Goal: Answer question/provide support: Share knowledge or assist other users

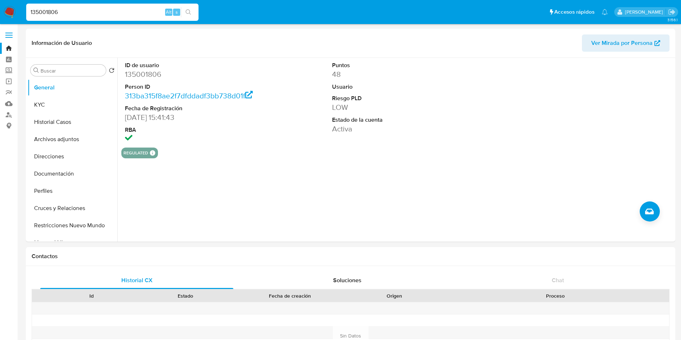
select select "10"
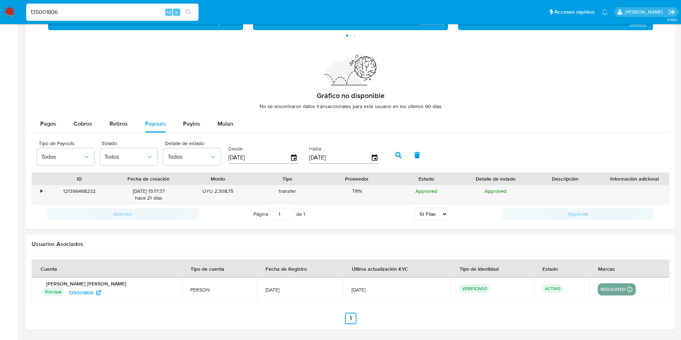
click at [121, 12] on input "135001806" at bounding box center [112, 12] width 172 height 9
paste input "541469742"
type input "1541469742"
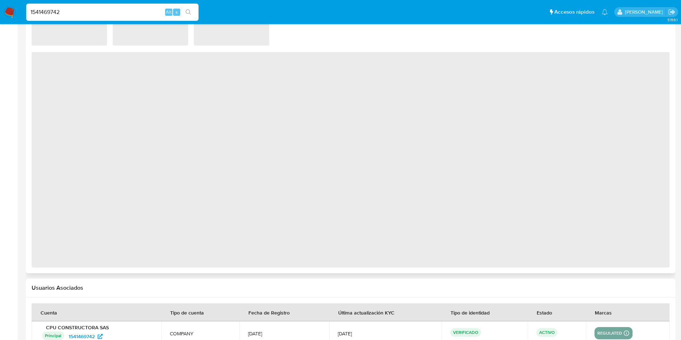
select select "10"
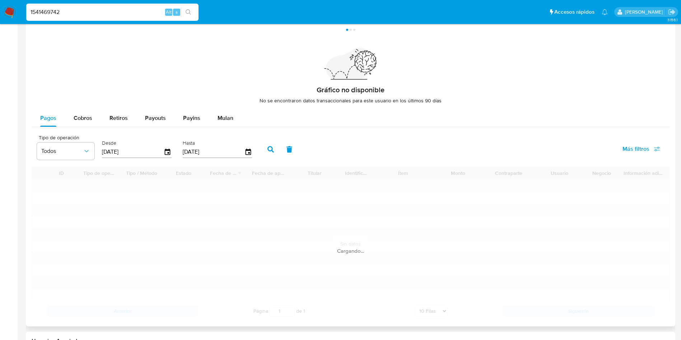
scroll to position [539, 0]
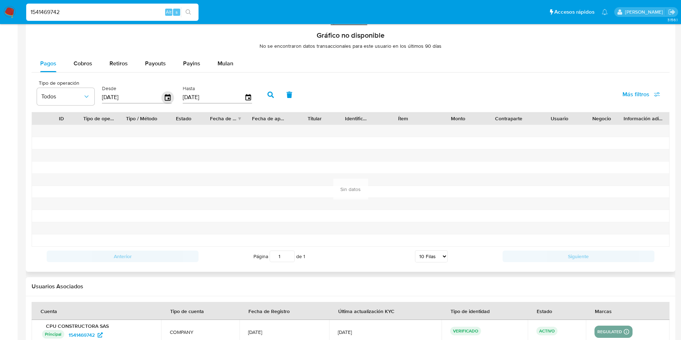
click at [169, 96] on icon "button" at bounding box center [168, 97] width 13 height 13
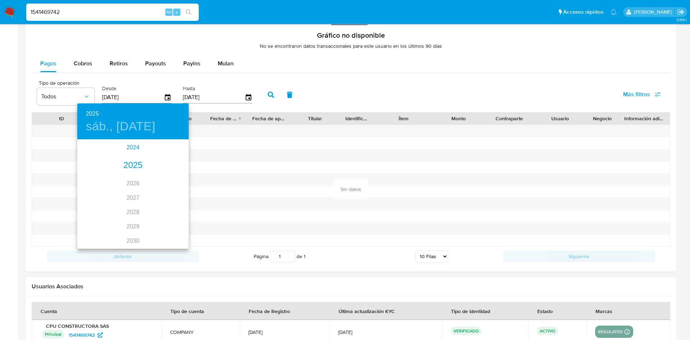
click at [133, 150] on div "2024" at bounding box center [132, 147] width 111 height 14
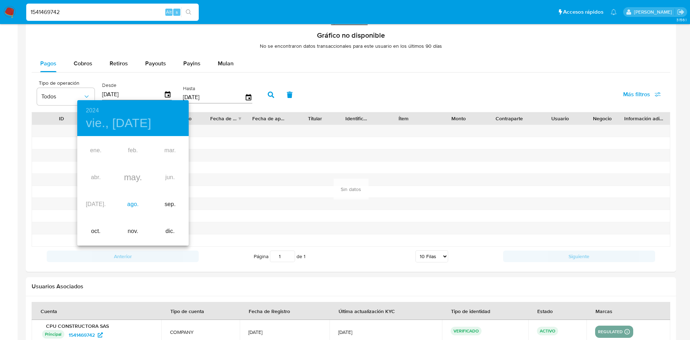
click at [132, 202] on div "ago." at bounding box center [132, 204] width 37 height 27
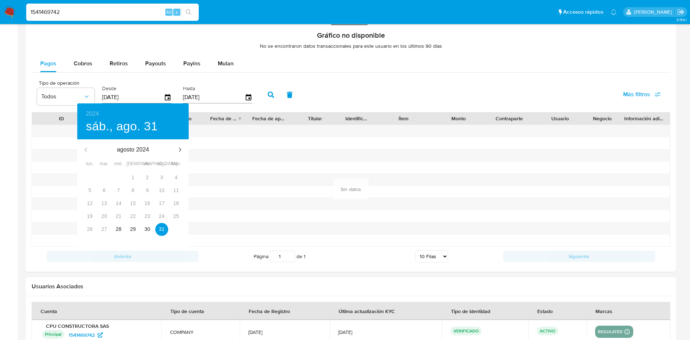
click at [106, 230] on div "27" at bounding box center [104, 229] width 14 height 13
click at [115, 230] on span "28" at bounding box center [118, 229] width 13 height 7
type input "28/08/2024"
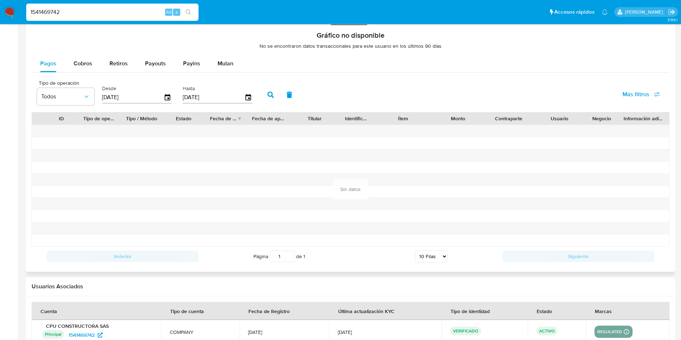
click at [272, 95] on button "button" at bounding box center [270, 94] width 19 height 17
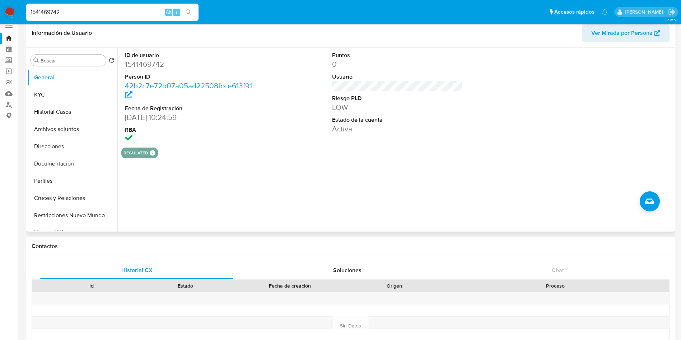
scroll to position [0, 0]
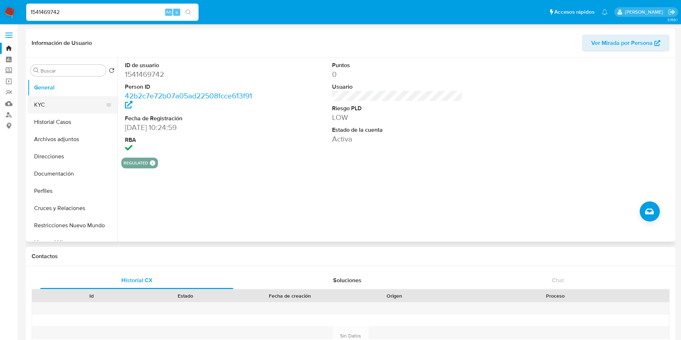
click at [45, 103] on button "KYC" at bounding box center [70, 104] width 84 height 17
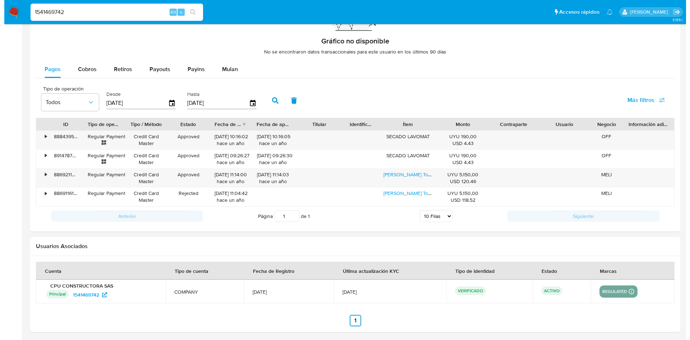
scroll to position [535, 0]
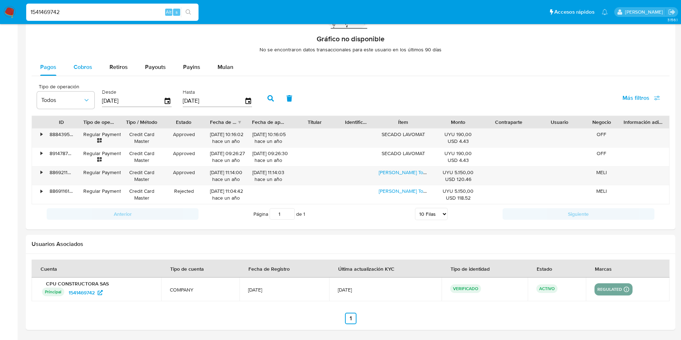
click at [80, 71] on div "Cobros" at bounding box center [83, 67] width 19 height 17
select select "10"
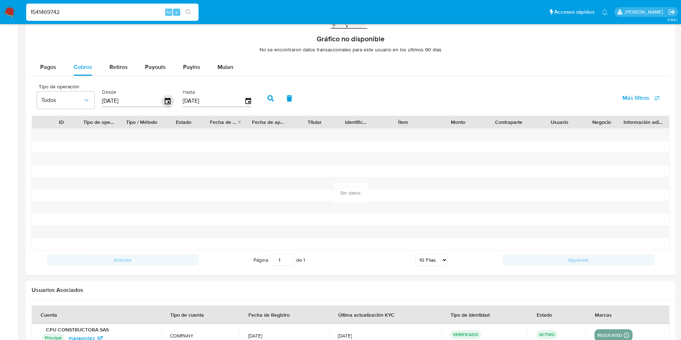
click at [171, 103] on icon "button" at bounding box center [168, 101] width 13 height 13
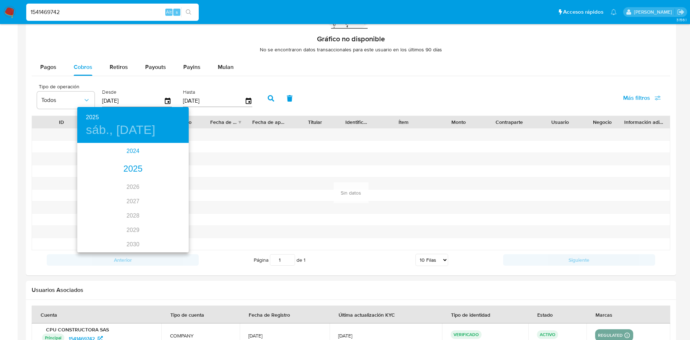
click at [134, 154] on div "2024" at bounding box center [132, 151] width 111 height 14
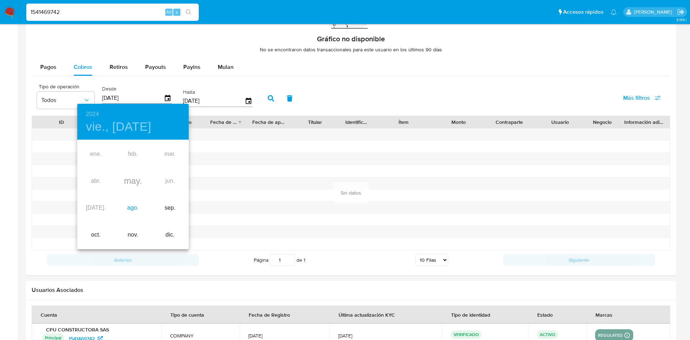
click at [137, 208] on div "ago." at bounding box center [132, 208] width 37 height 27
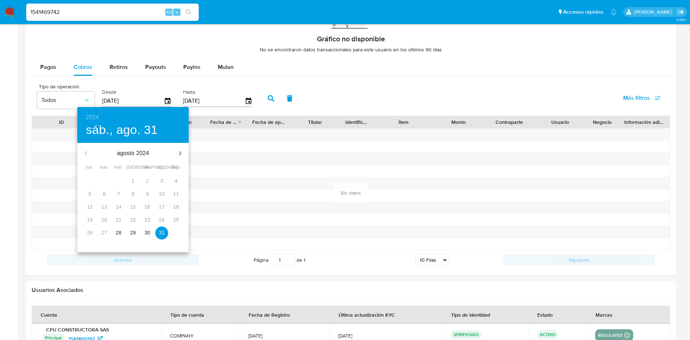
click at [117, 232] on p "28" at bounding box center [119, 232] width 6 height 7
type input "28/08/2024"
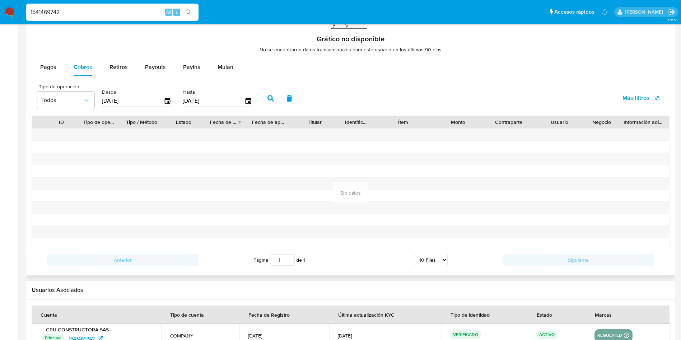
click at [269, 98] on icon "button" at bounding box center [271, 98] width 6 height 6
click at [159, 63] on span "Payouts" at bounding box center [155, 67] width 21 height 8
select select "10"
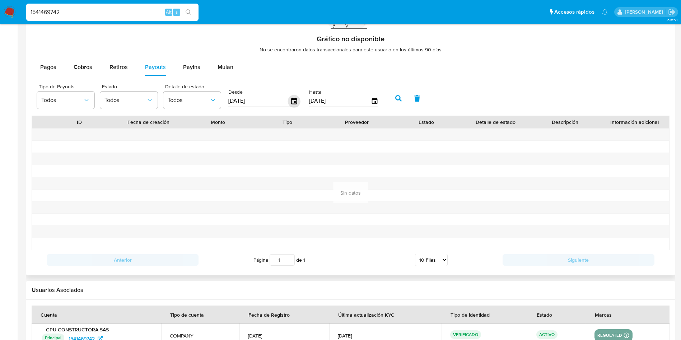
click at [293, 101] on icon "button" at bounding box center [294, 101] width 13 height 13
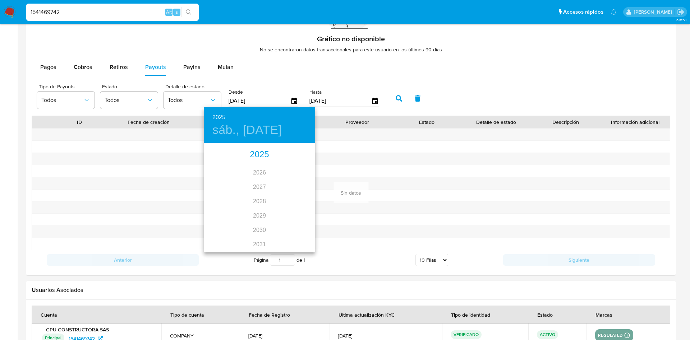
click at [257, 156] on div "2025" at bounding box center [259, 155] width 111 height 14
click at [261, 158] on div "feb." at bounding box center [259, 157] width 37 height 27
type input "28/02/2025"
click at [275, 231] on p "28" at bounding box center [274, 232] width 6 height 7
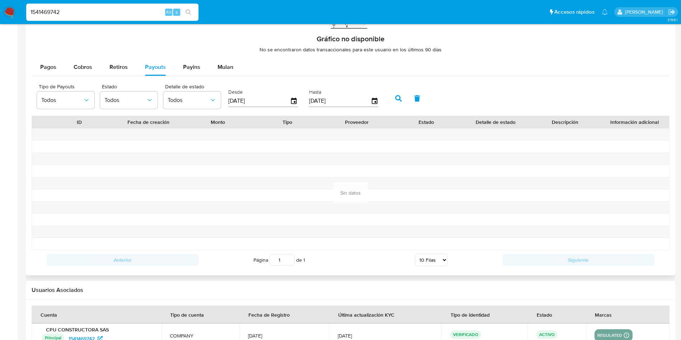
click at [404, 101] on button "button" at bounding box center [398, 98] width 19 height 17
click at [129, 66] on button "Retiros" at bounding box center [119, 67] width 36 height 17
select select "10"
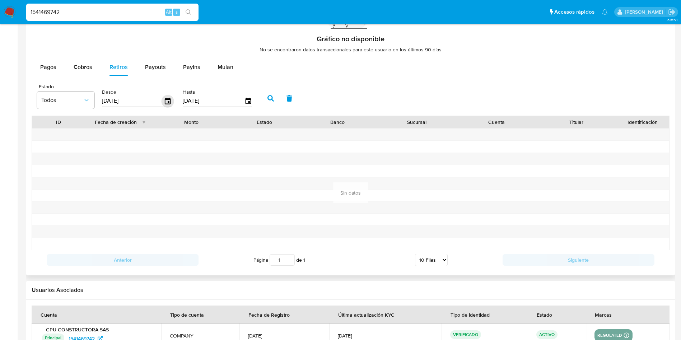
click at [168, 97] on icon "button" at bounding box center [168, 101] width 13 height 13
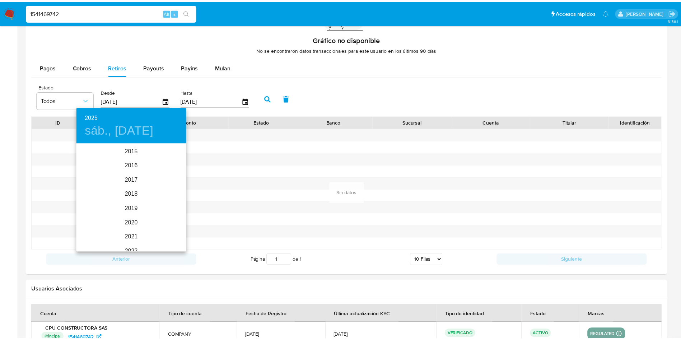
scroll to position [101, 0]
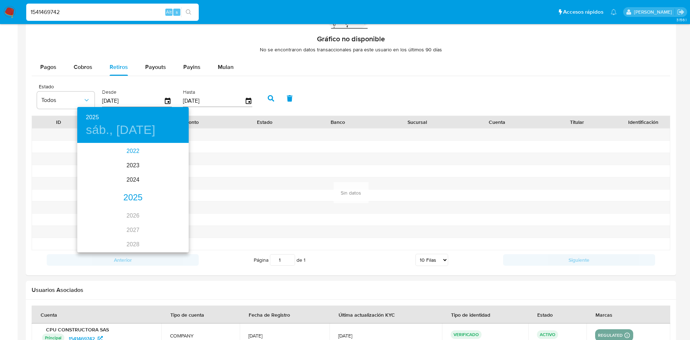
click at [134, 153] on div "2022" at bounding box center [132, 151] width 111 height 14
click at [131, 153] on div "feb." at bounding box center [132, 157] width 37 height 27
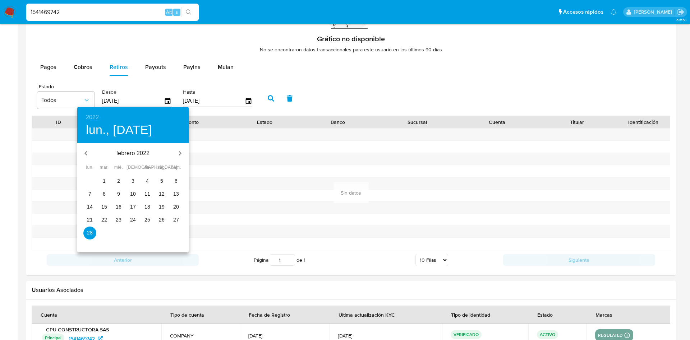
click at [107, 183] on span "1" at bounding box center [104, 180] width 13 height 7
type input "01/02/2022"
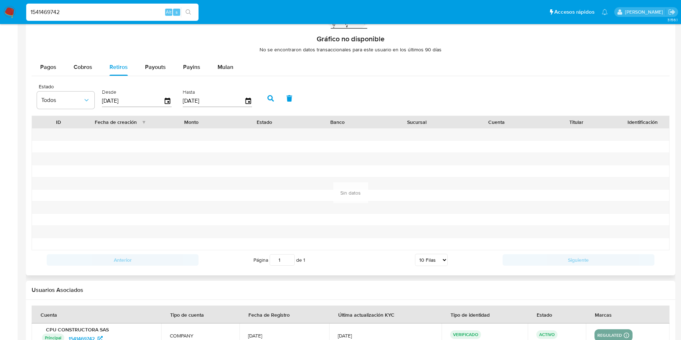
click at [278, 102] on button "button" at bounding box center [270, 98] width 19 height 17
click at [341, 224] on div at bounding box center [338, 220] width 80 height 12
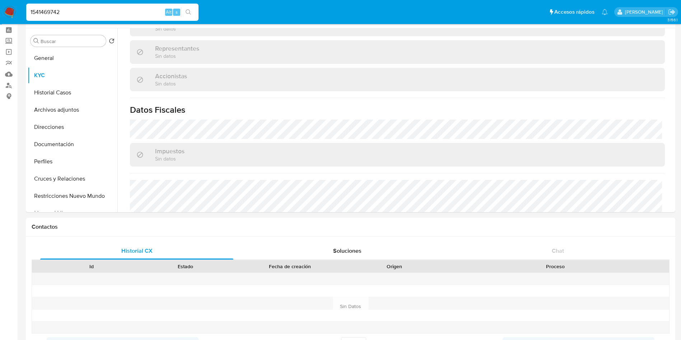
scroll to position [0, 0]
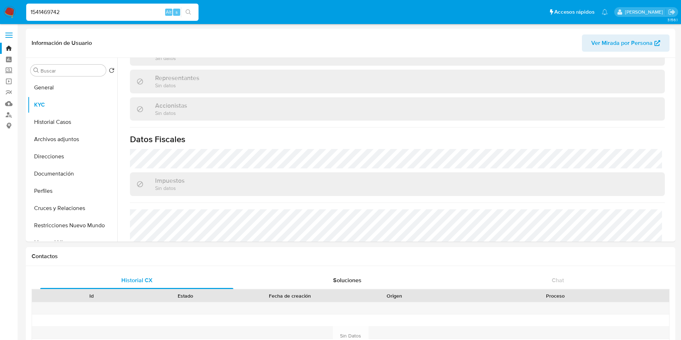
click at [8, 13] on img at bounding box center [10, 12] width 12 height 12
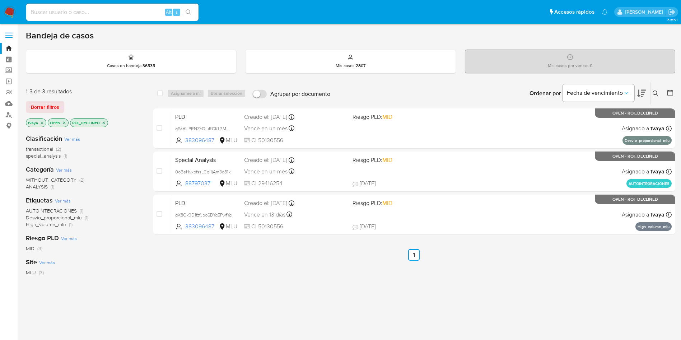
click at [13, 10] on img at bounding box center [10, 12] width 12 height 12
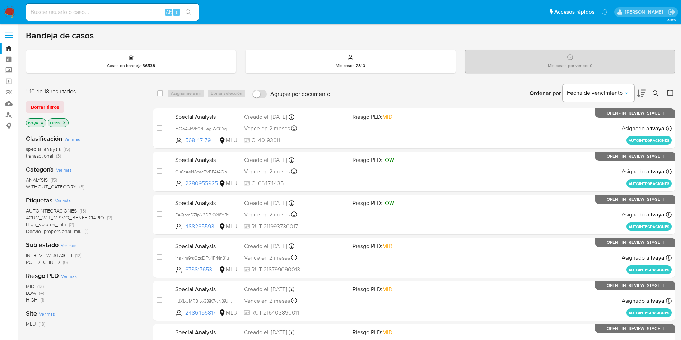
click at [45, 263] on span "ROI_DECLINED" at bounding box center [43, 262] width 34 height 7
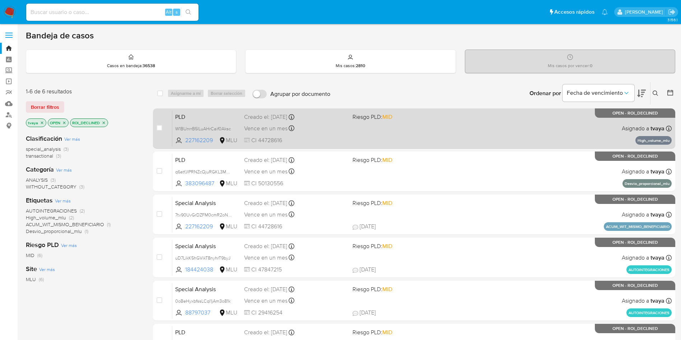
click at [333, 124] on div "Vence en un mes Vence el 10/10/2025 06:33:43" at bounding box center [295, 129] width 103 height 10
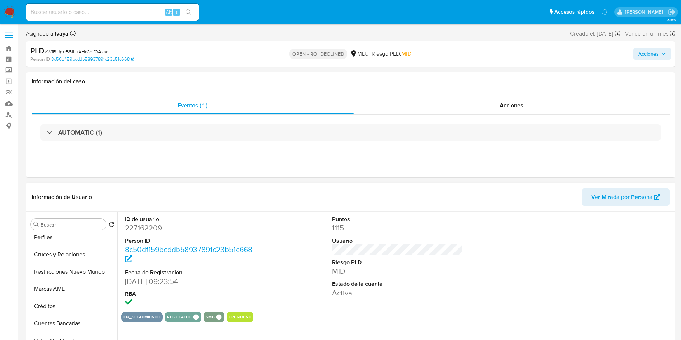
scroll to position [8, 0]
select select "10"
click at [68, 276] on button "Historial Casos" at bounding box center [70, 276] width 84 height 17
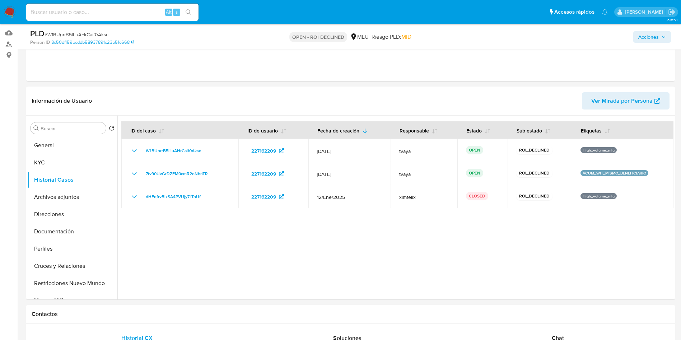
scroll to position [54, 0]
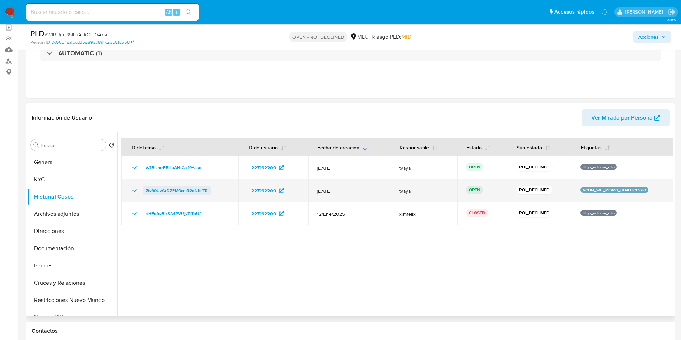
click at [197, 191] on span "7tv90UvGrDZFM0cmR2oNbnTR" at bounding box center [177, 190] width 62 height 9
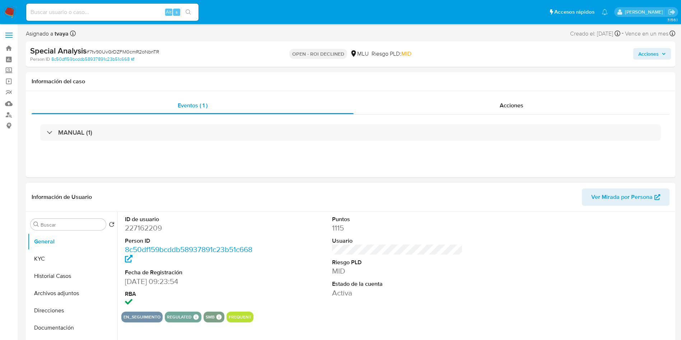
select select "10"
click at [528, 101] on div "Acciones" at bounding box center [512, 105] width 316 height 17
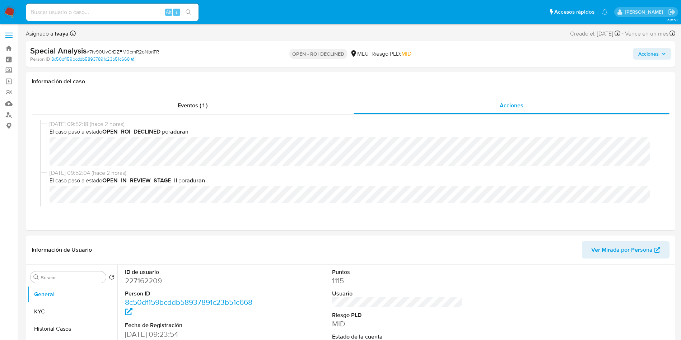
click at [649, 54] on span "Acciones" at bounding box center [649, 53] width 20 height 11
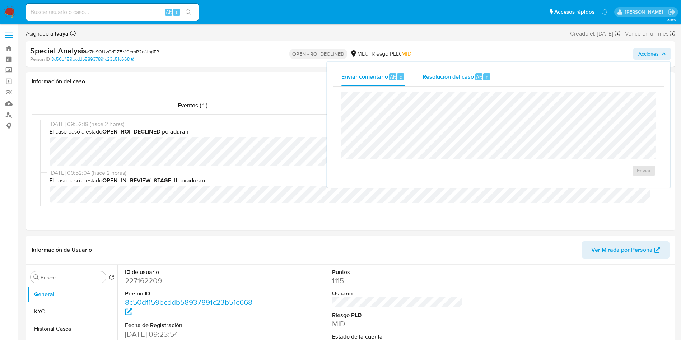
click at [446, 78] on span "Resolución del caso" at bounding box center [448, 77] width 51 height 8
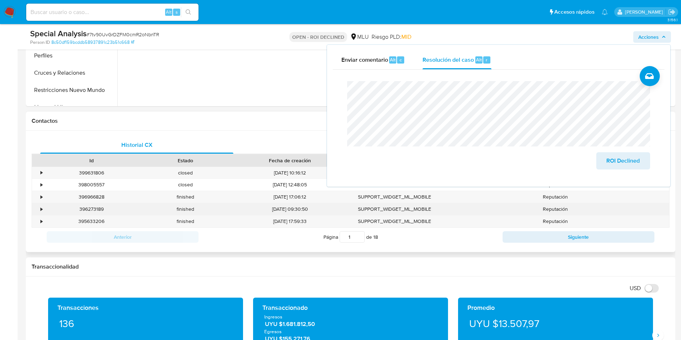
scroll to position [269, 0]
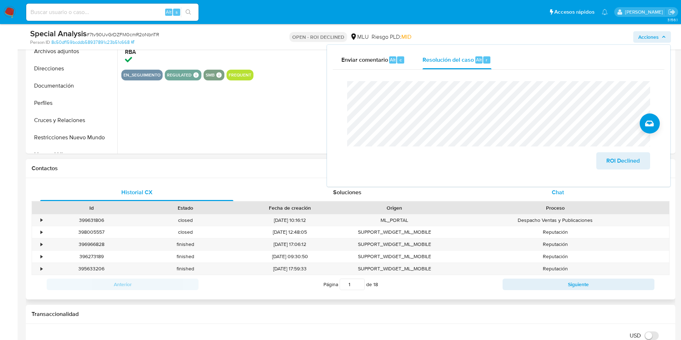
click at [547, 200] on div "Chat" at bounding box center [558, 192] width 193 height 17
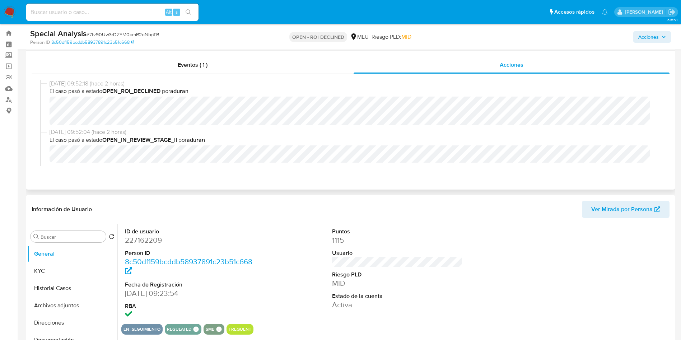
scroll to position [0, 0]
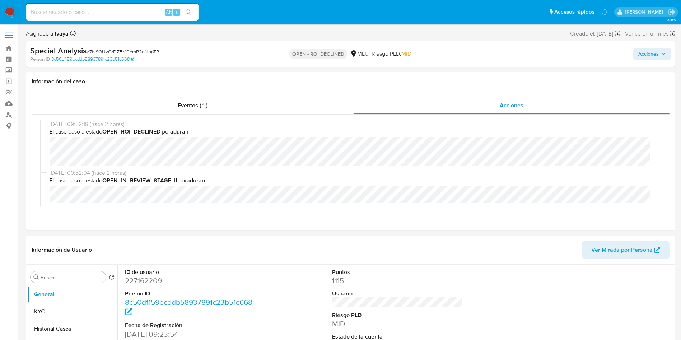
click at [672, 52] on div "Special Analysis # 7tv90UvGrDZFM0cmR2oNbnTR Person ID 8c50df159bcddb58937891c23…" at bounding box center [351, 54] width 650 height 26
click at [670, 53] on button "Acciones" at bounding box center [653, 53] width 38 height 11
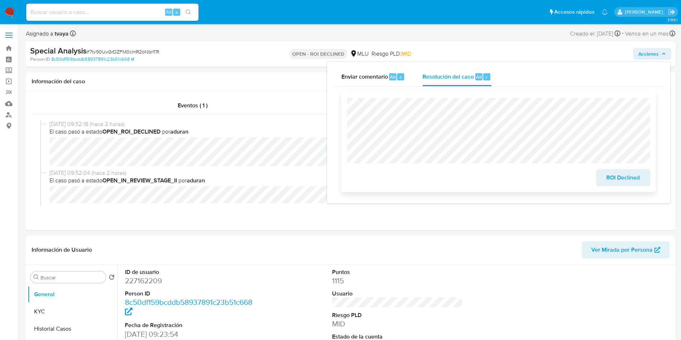
click at [633, 178] on span "ROI Declined" at bounding box center [623, 178] width 35 height 16
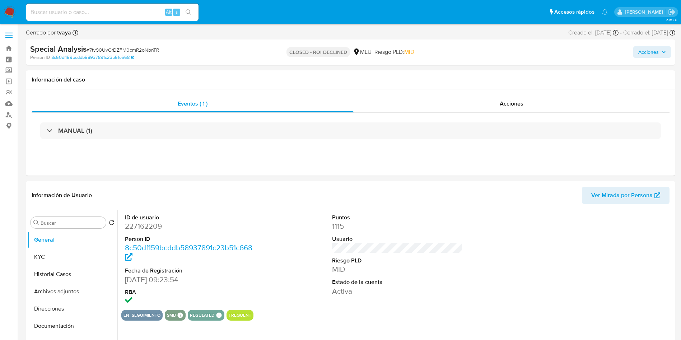
select select "10"
